Goal: Complete application form

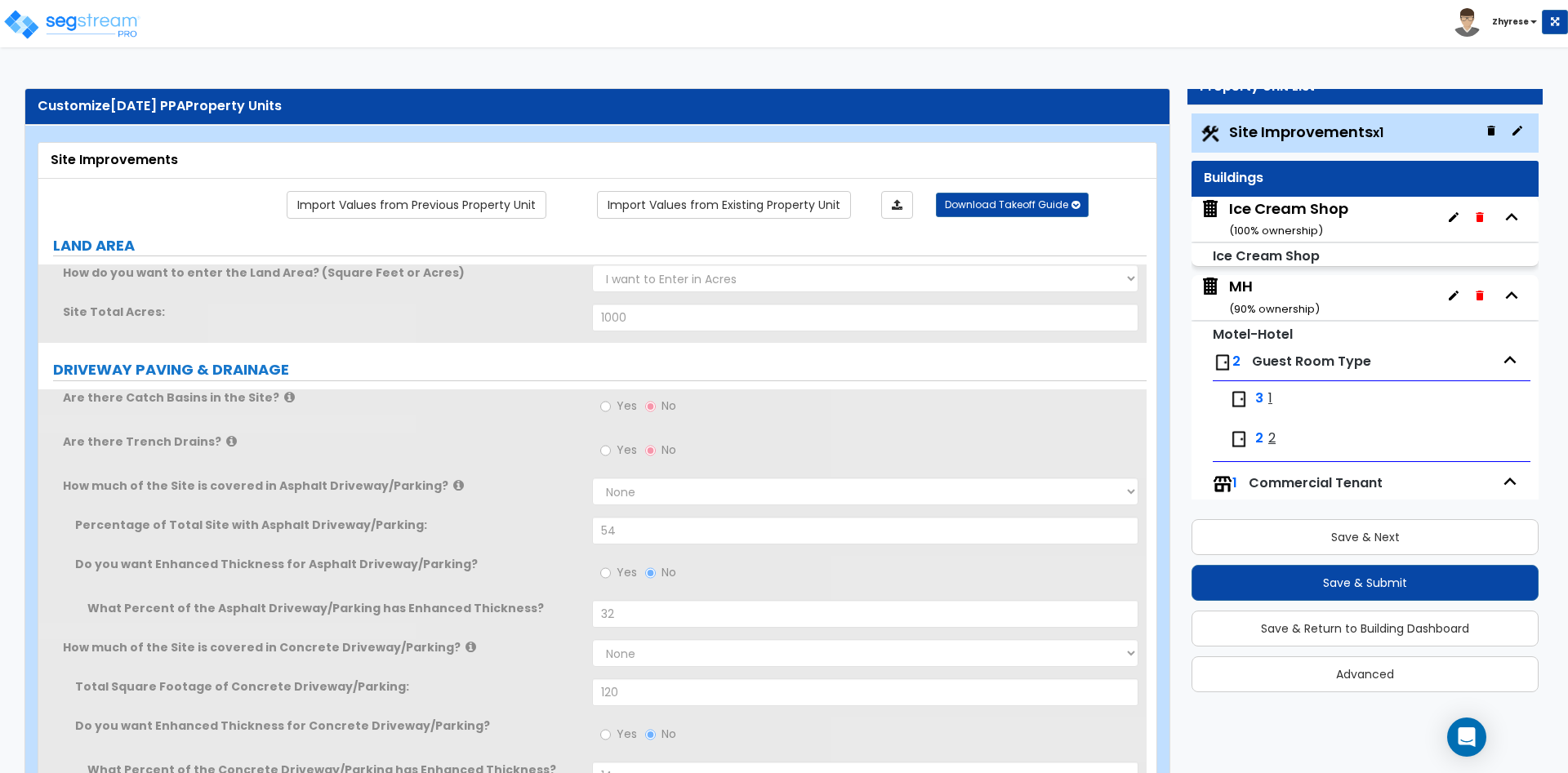
type input "1000"
select select "1"
type input "54"
radio input "true"
type input "32"
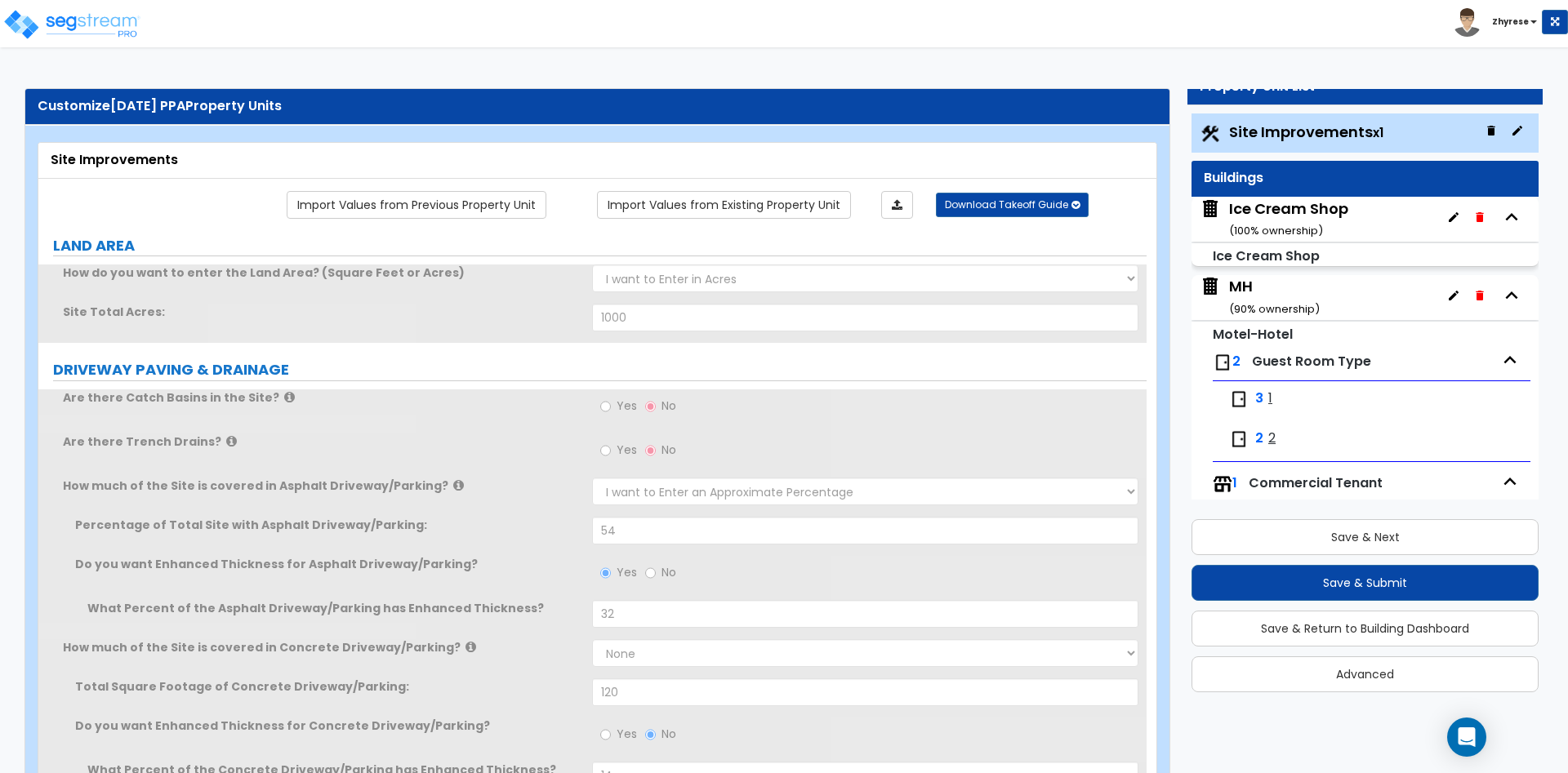
select select "2"
type input "120"
radio input "true"
type input "14"
select select "1"
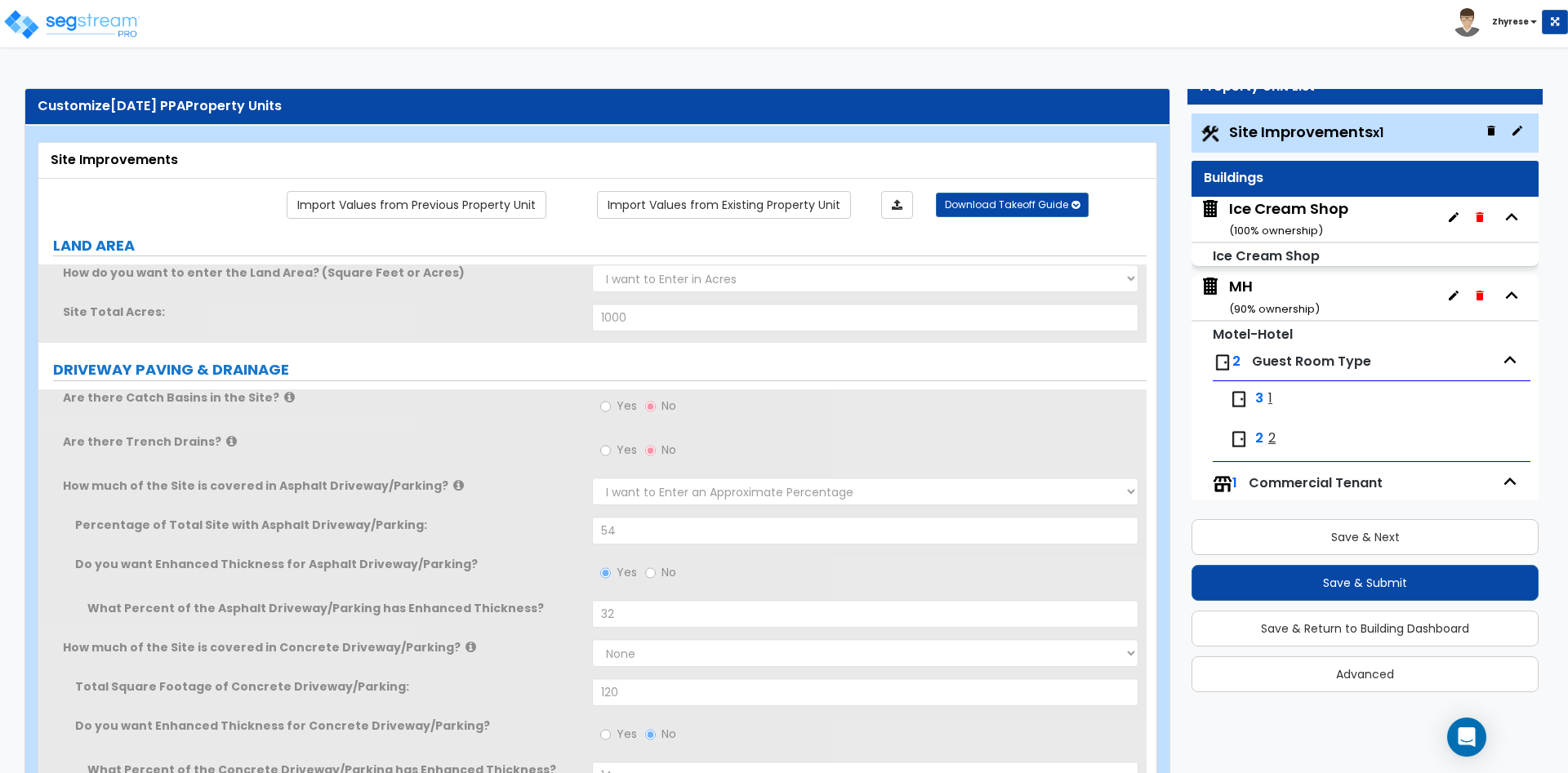
type input "22"
select select "1"
type input "25"
select select "1"
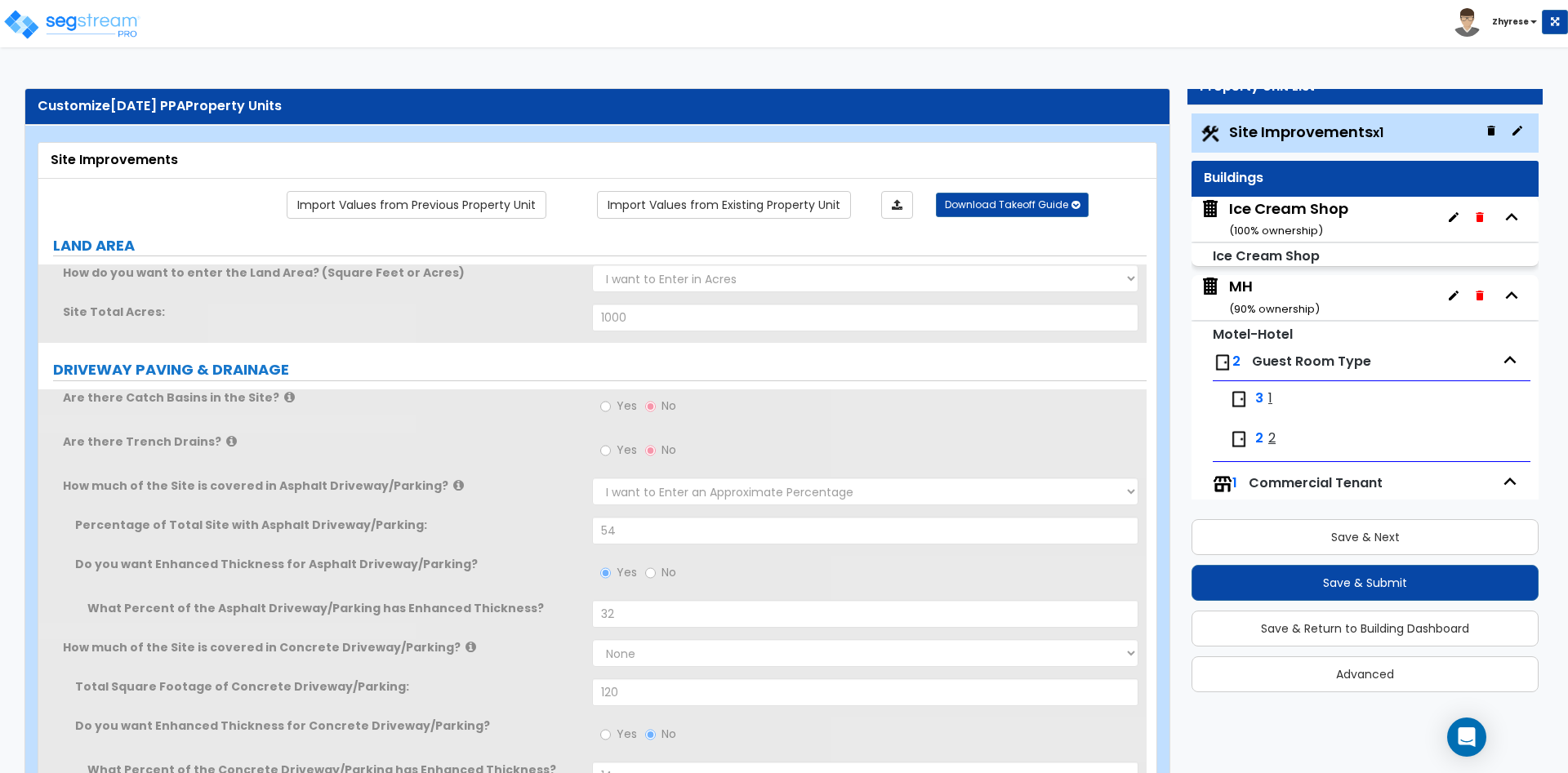
type input "15"
select select "1"
type input "32"
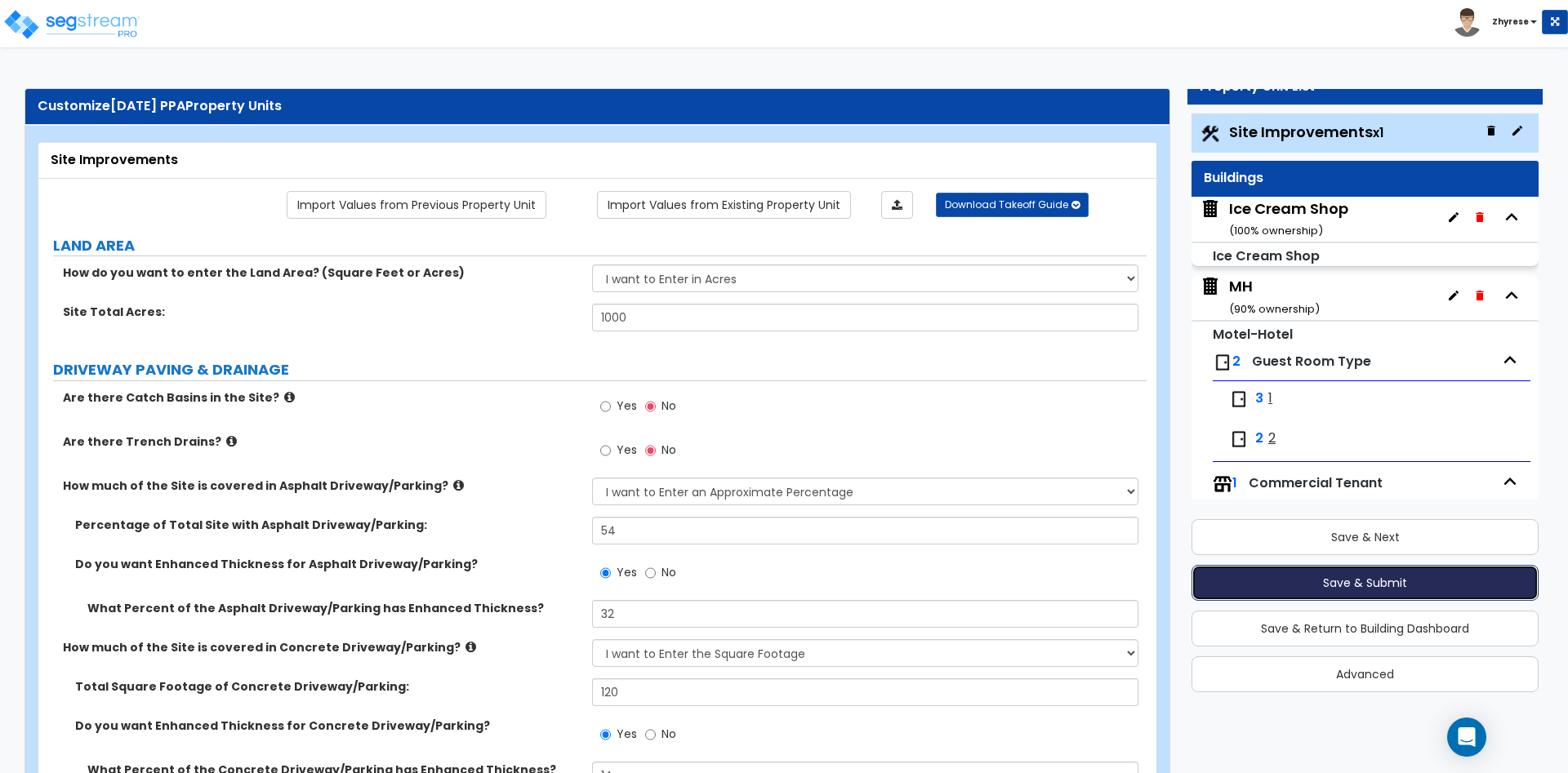
click at [1323, 574] on button "Save & Submit" at bounding box center [1365, 583] width 347 height 36
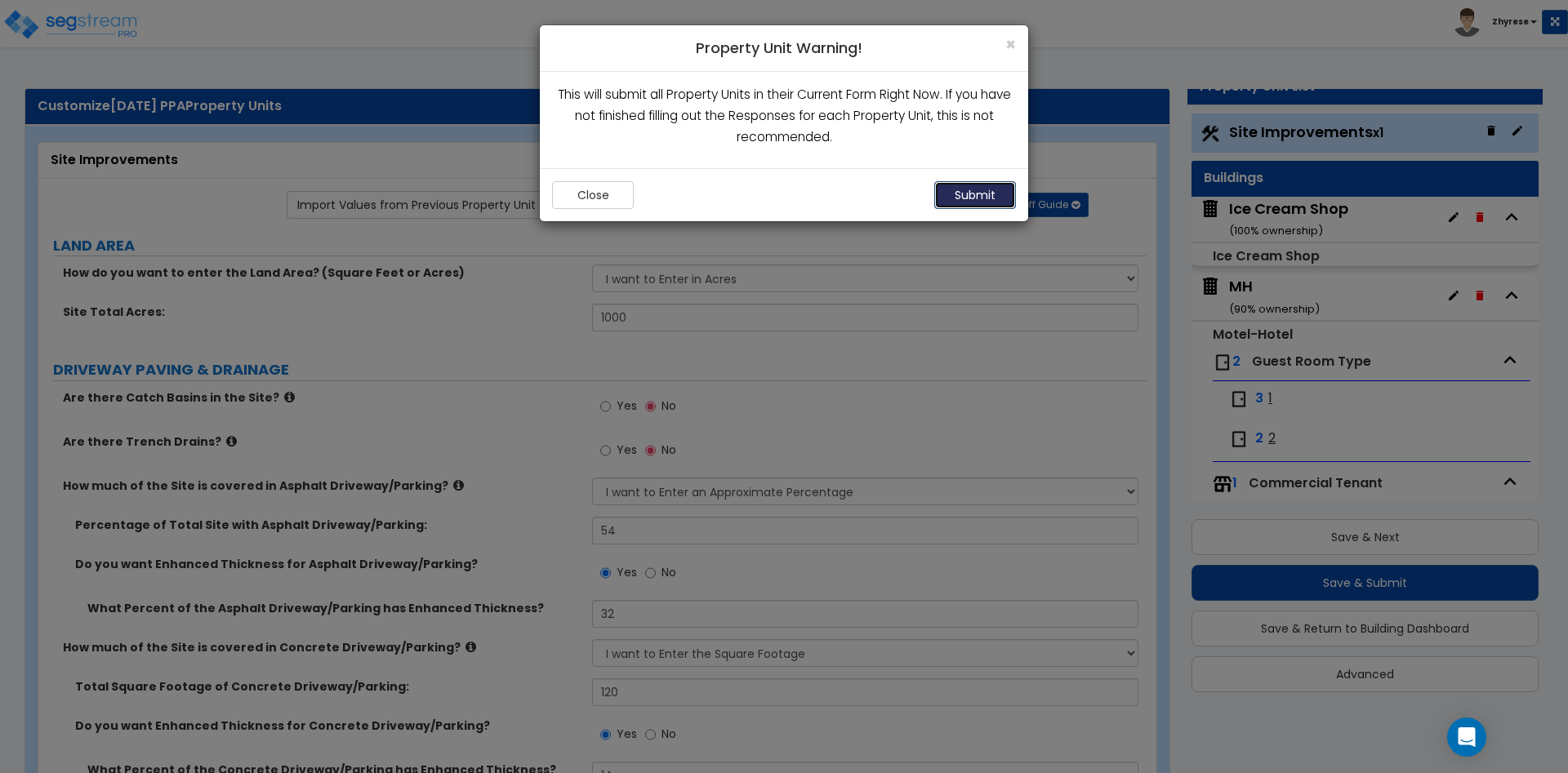
click at [972, 201] on button "Submit" at bounding box center [974, 195] width 81 height 28
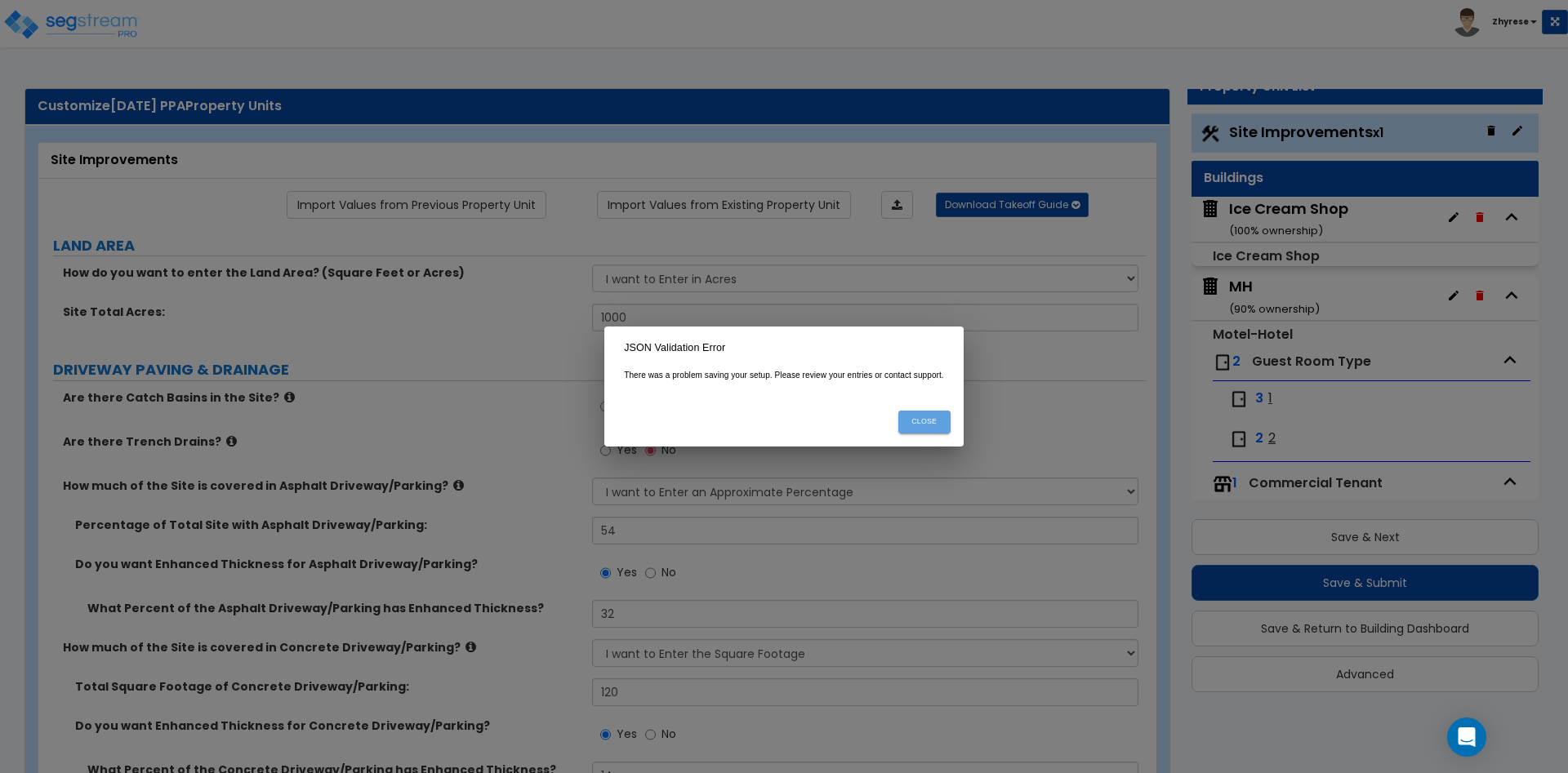
click at [928, 422] on button "Close" at bounding box center [924, 421] width 53 height 22
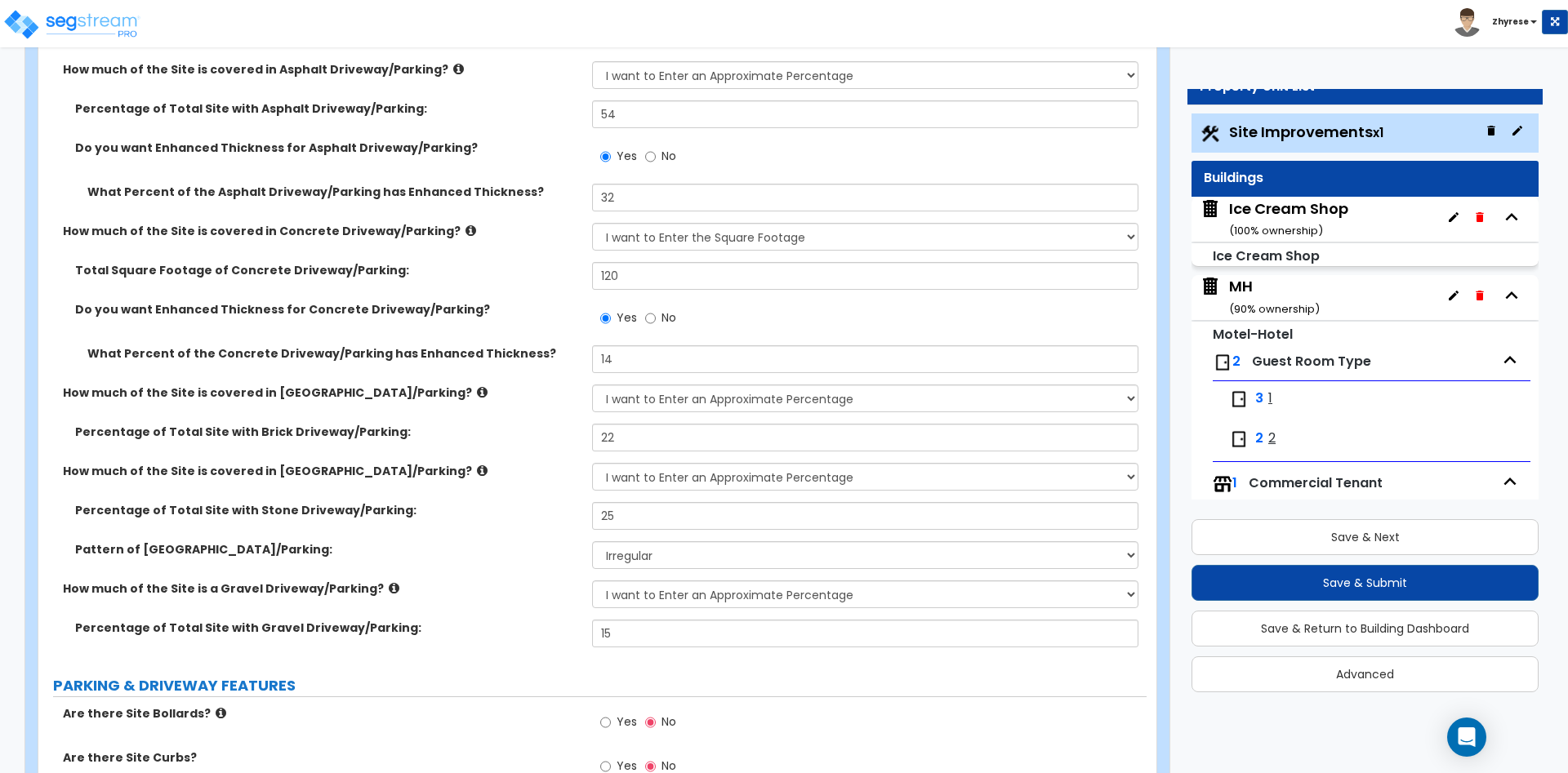
scroll to position [666, 0]
